Goal: Information Seeking & Learning: Check status

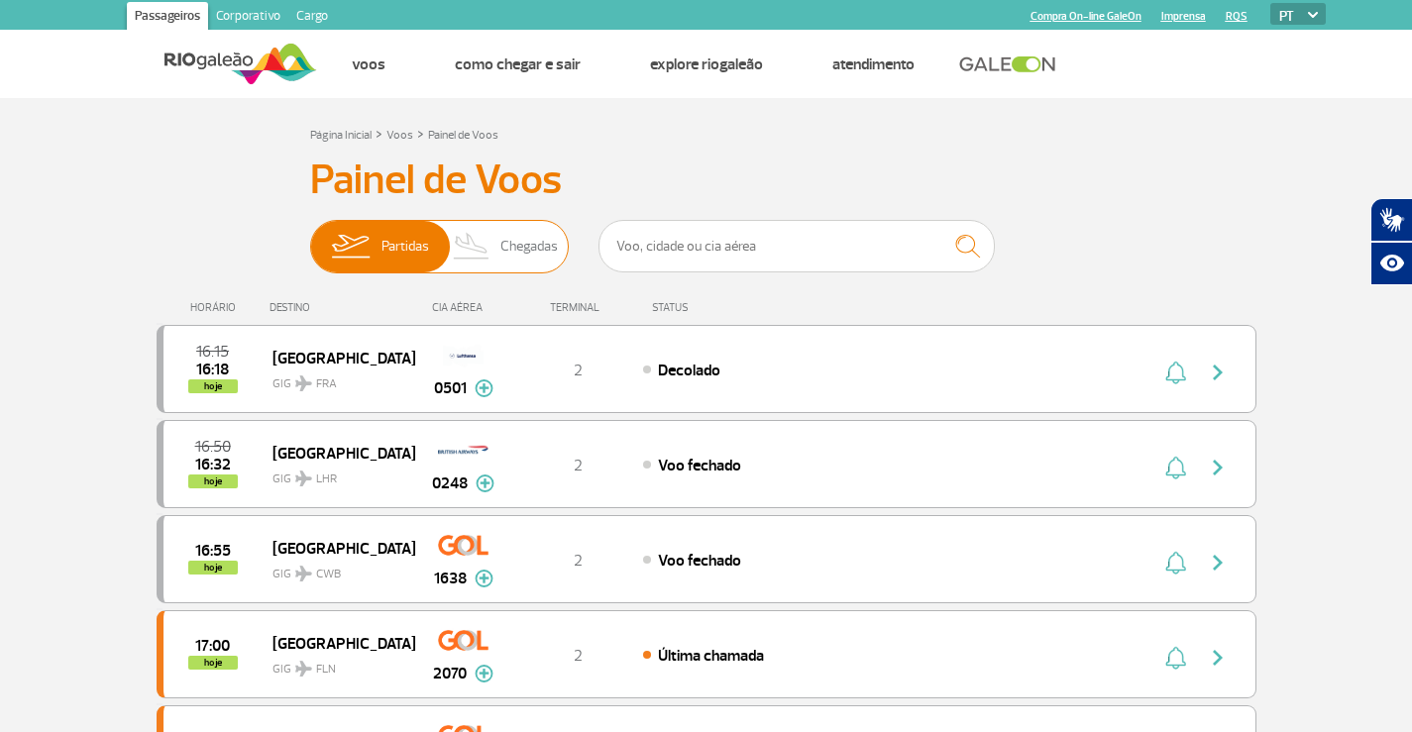
click at [543, 241] on span "Chegadas" at bounding box center [528, 247] width 57 height 52
click at [310, 237] on input "Partidas Chegadas" at bounding box center [310, 237] width 0 height 0
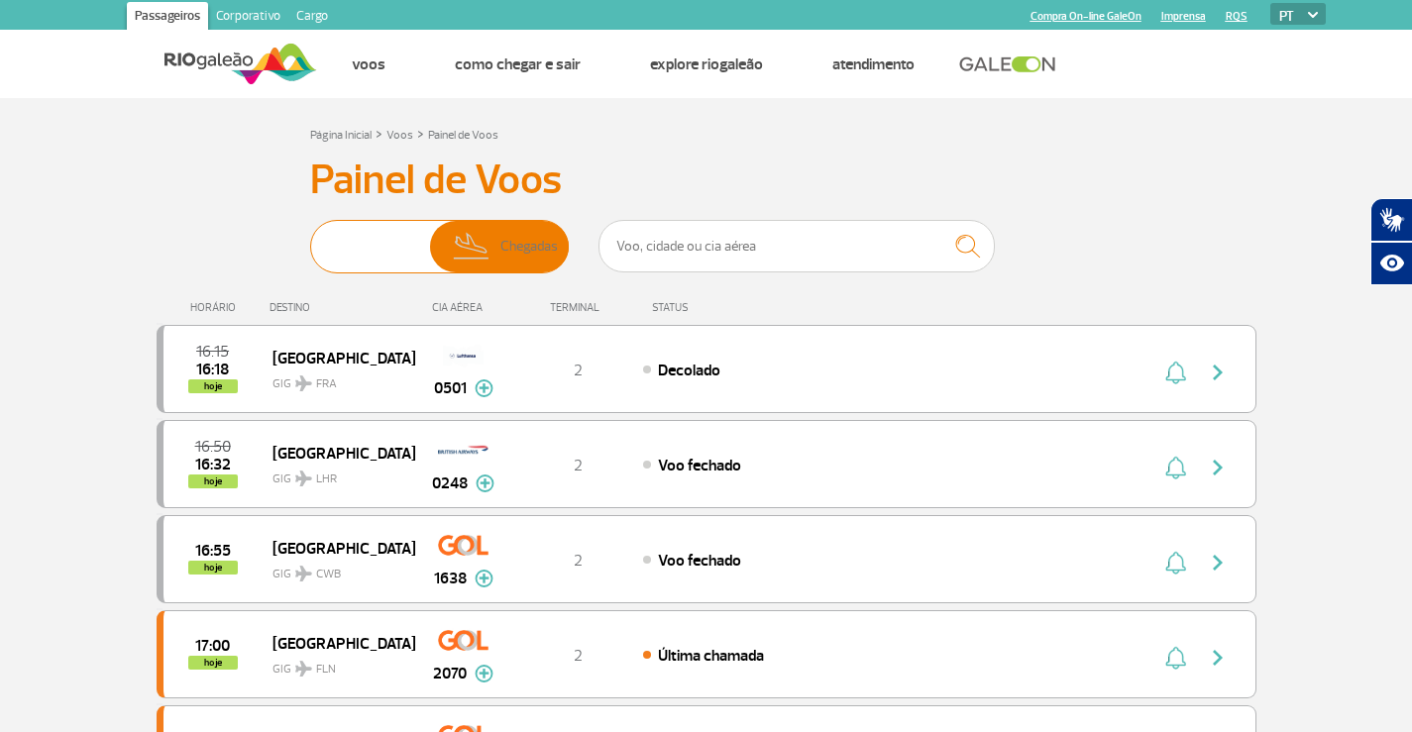
click at [543, 241] on span "Chegadas" at bounding box center [528, 247] width 57 height 52
click at [310, 237] on input "Partidas Chegadas" at bounding box center [310, 237] width 0 height 0
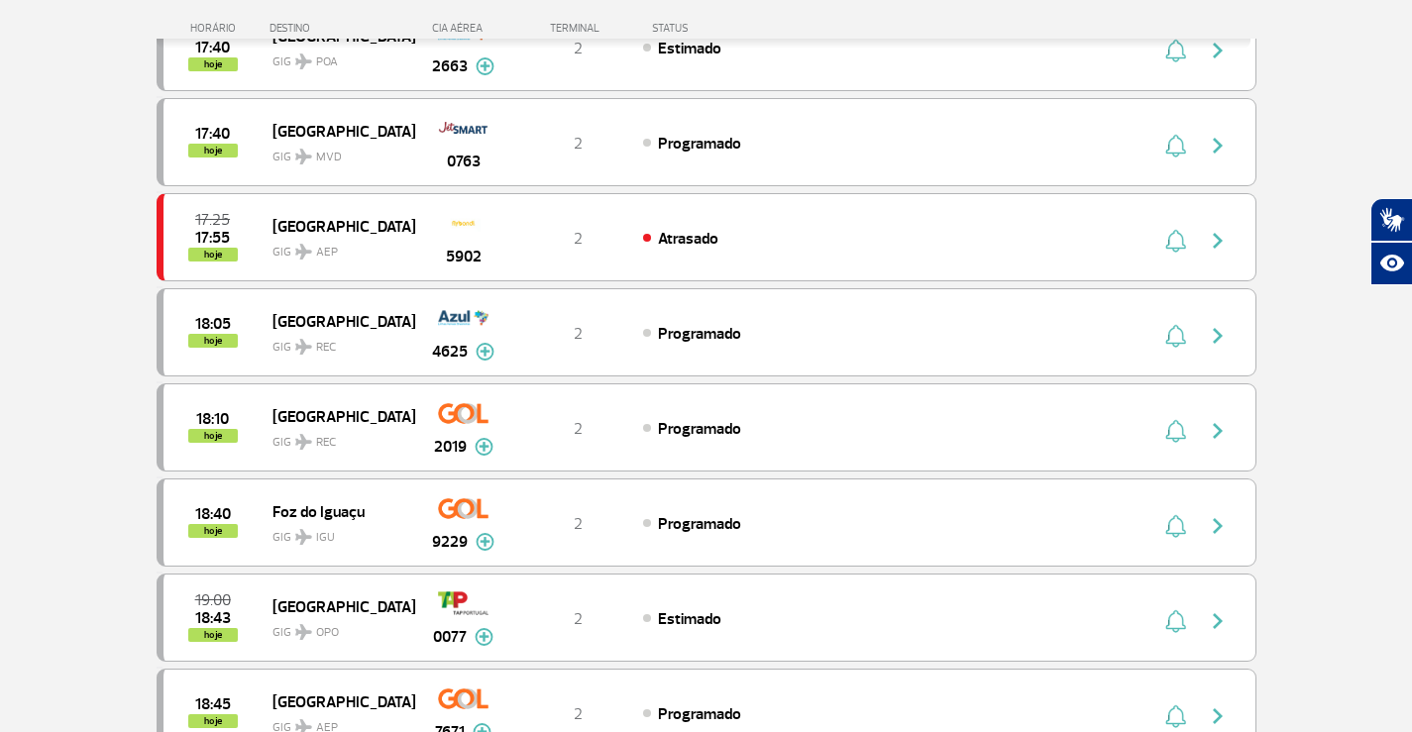
scroll to position [1487, 0]
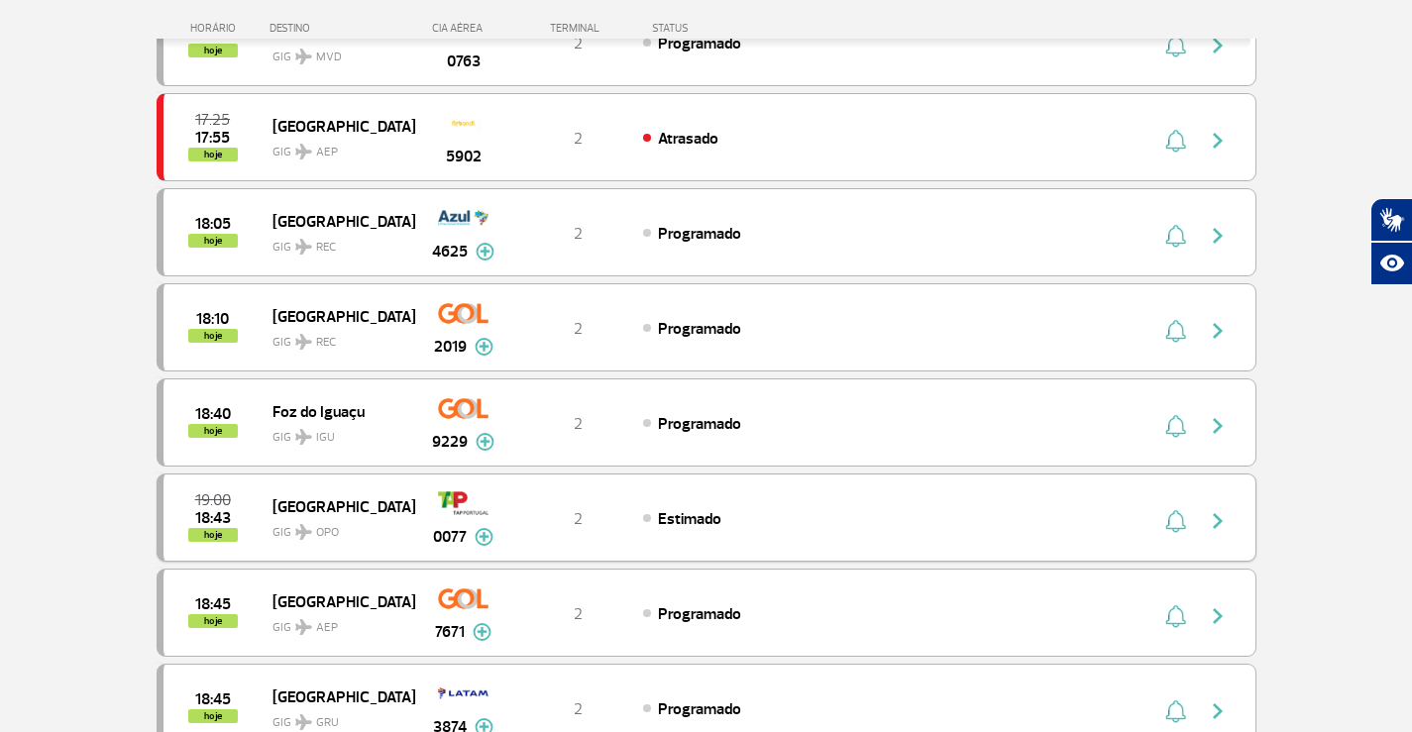
click at [434, 511] on div "0077" at bounding box center [463, 518] width 98 height 62
click at [357, 510] on span "[GEOGRAPHIC_DATA]" at bounding box center [336, 507] width 127 height 26
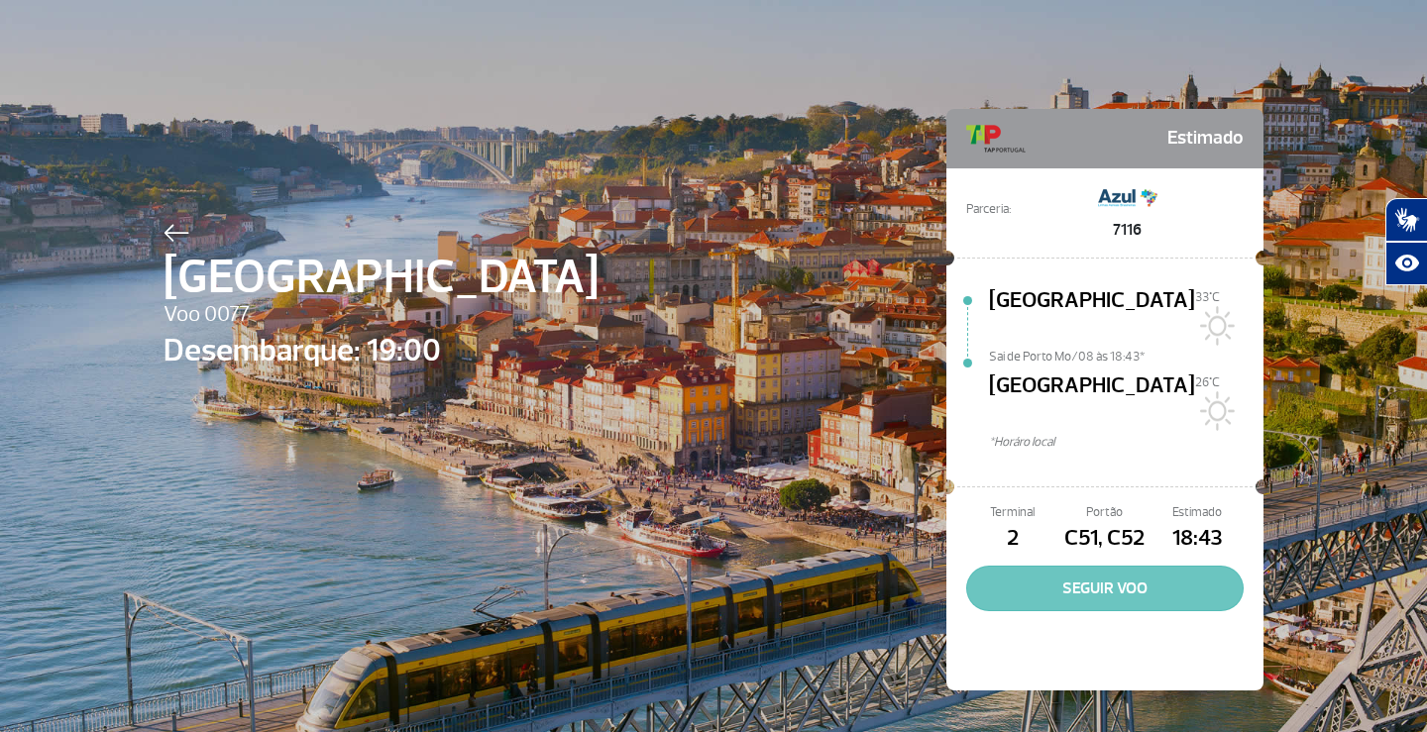
click at [1070, 566] on button "SEGUIR VOO" at bounding box center [1104, 589] width 277 height 46
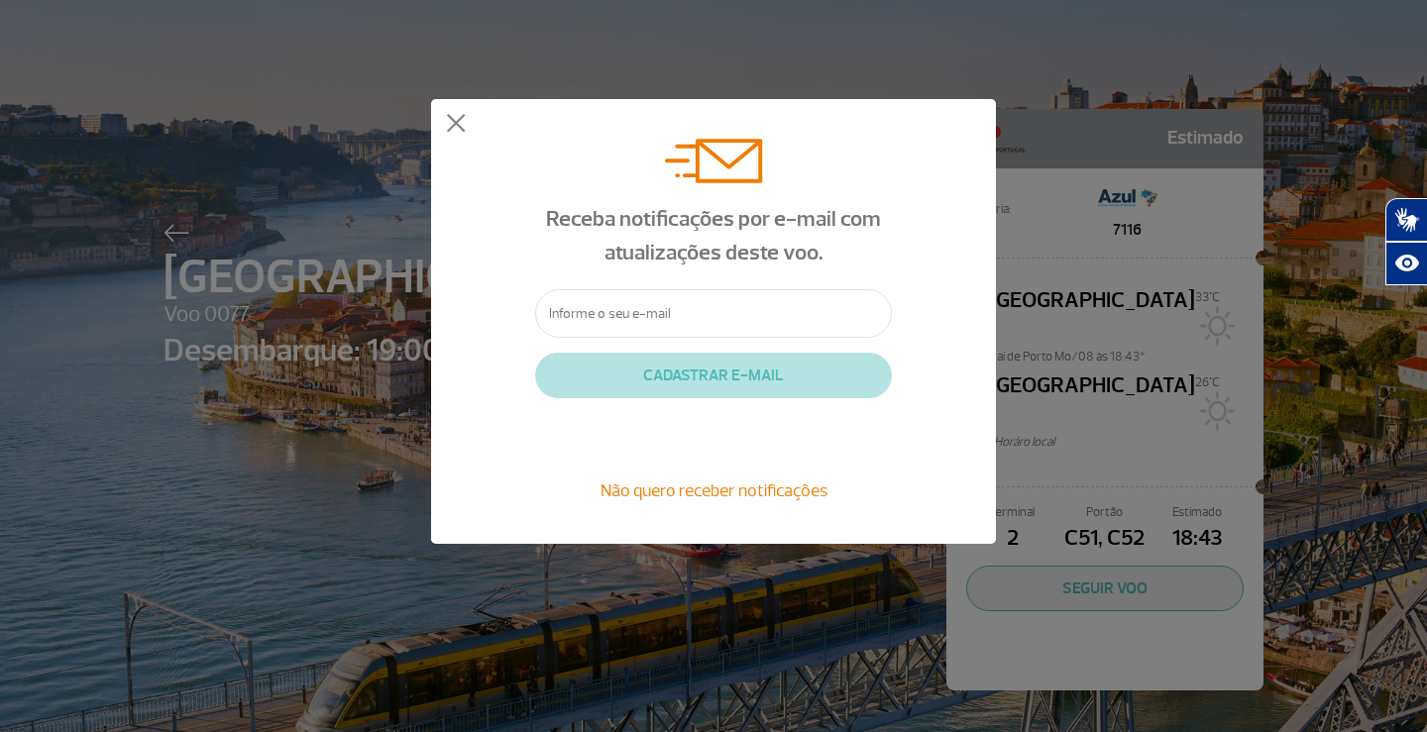
click at [718, 495] on span "Não quero receber notificações" at bounding box center [714, 491] width 227 height 22
click at [718, 495] on div "Porto Voo 0077 Desembarque: 19:00 Estimado Parceria: 7116 [GEOGRAPHIC_DATA] 33°…" at bounding box center [714, 370] width 1130 height 740
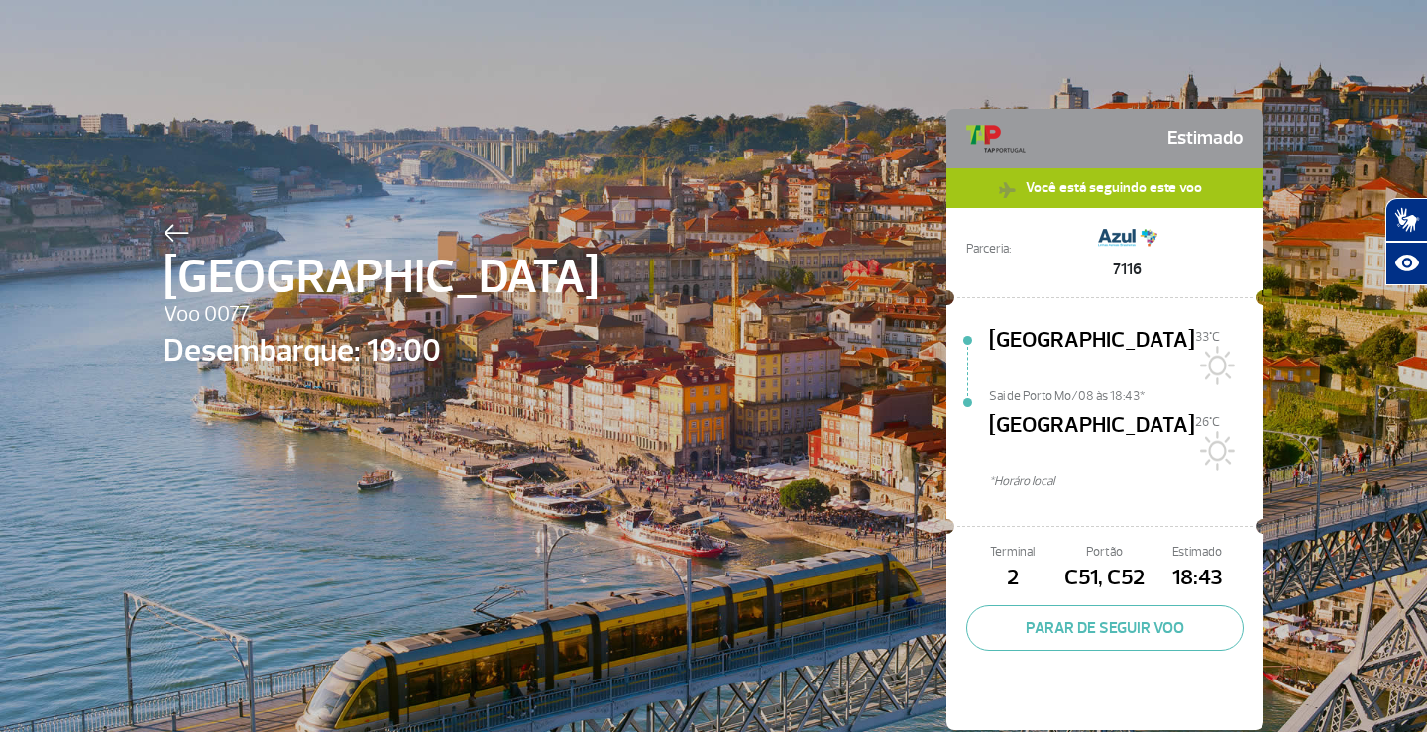
click at [181, 235] on img at bounding box center [177, 233] width 26 height 18
